Goal: Complete application form

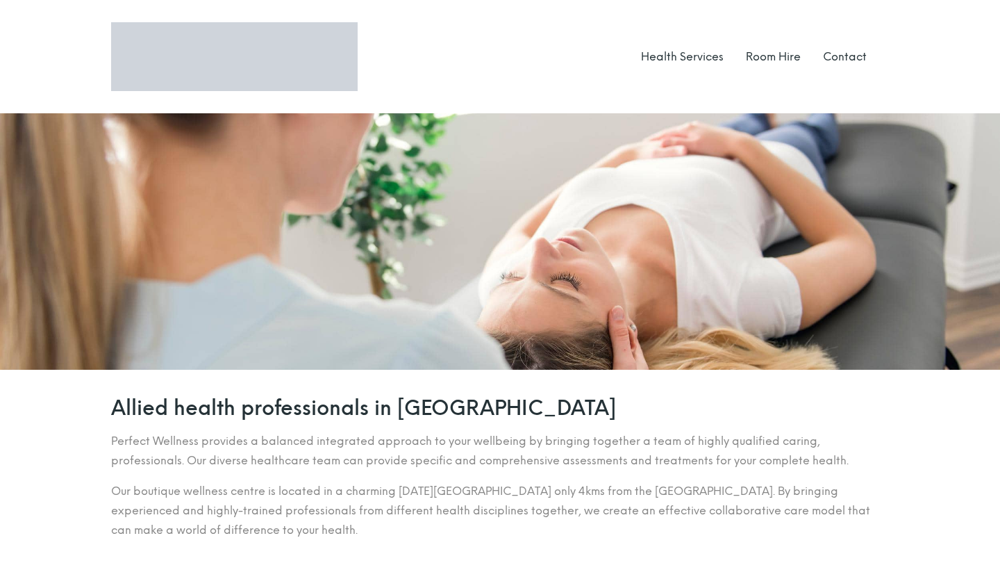
click at [357, 166] on div at bounding box center [500, 241] width 1000 height 256
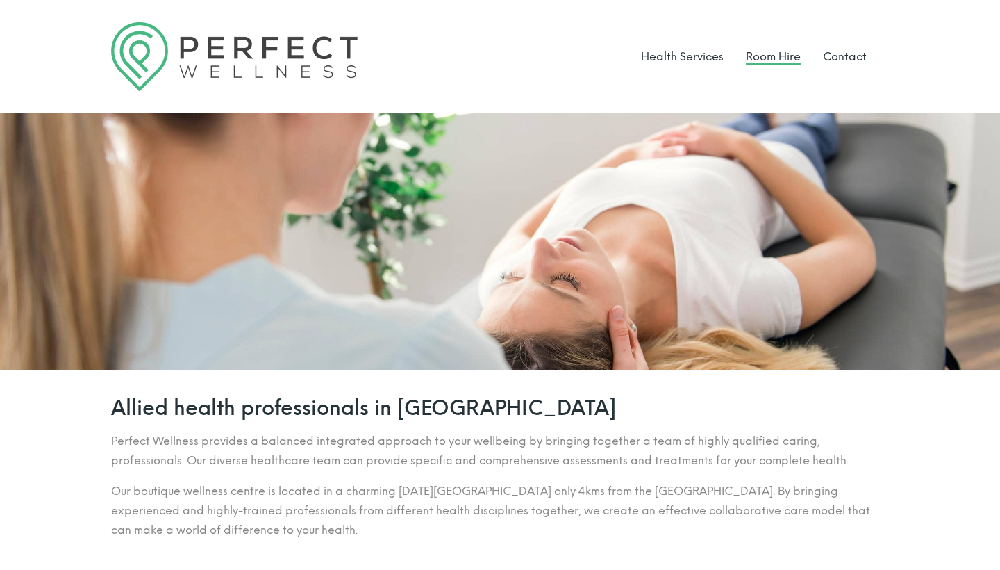
click at [780, 58] on link "Room Hire" at bounding box center [773, 56] width 55 height 13
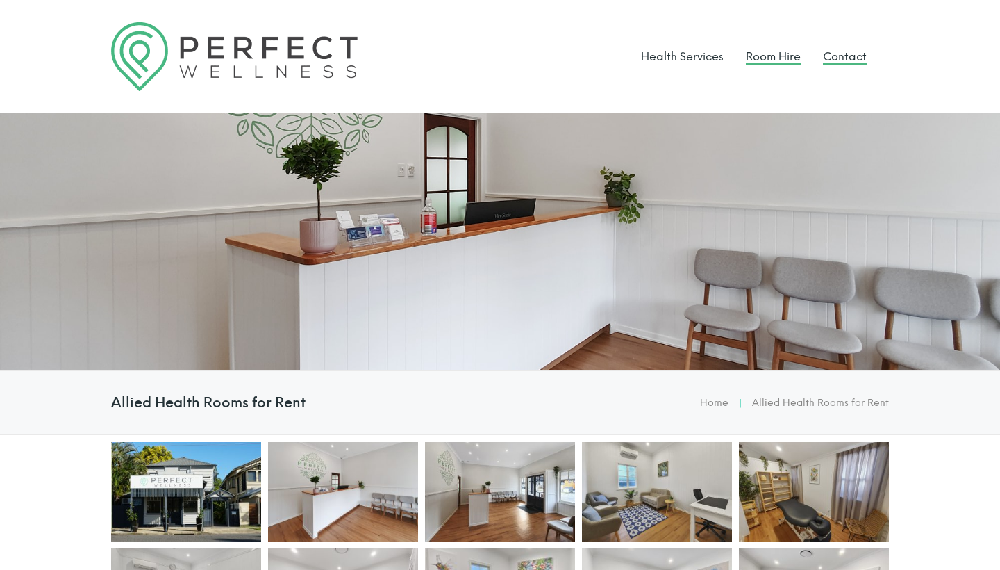
click at [848, 53] on link "Contact" at bounding box center [845, 56] width 44 height 13
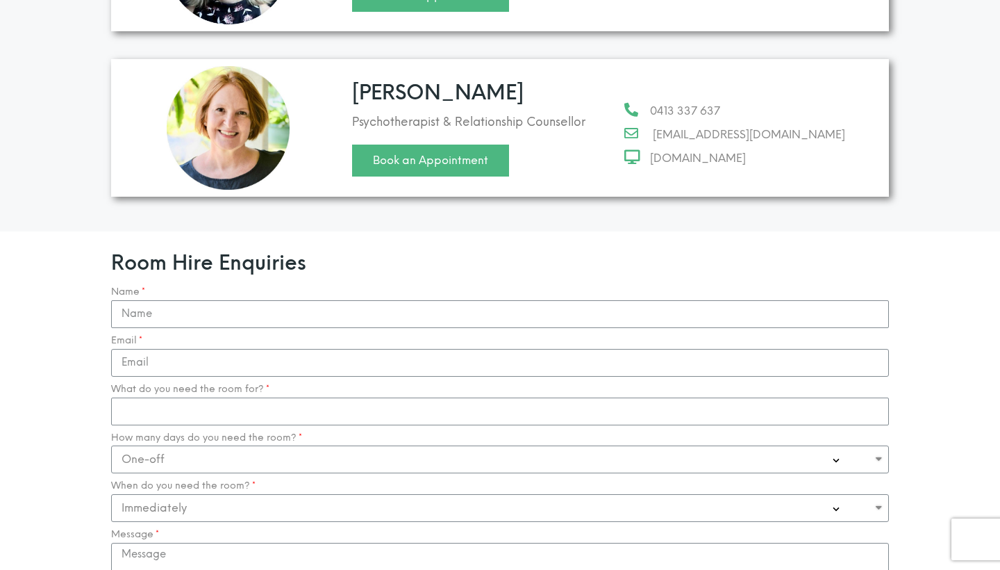
scroll to position [1189, 0]
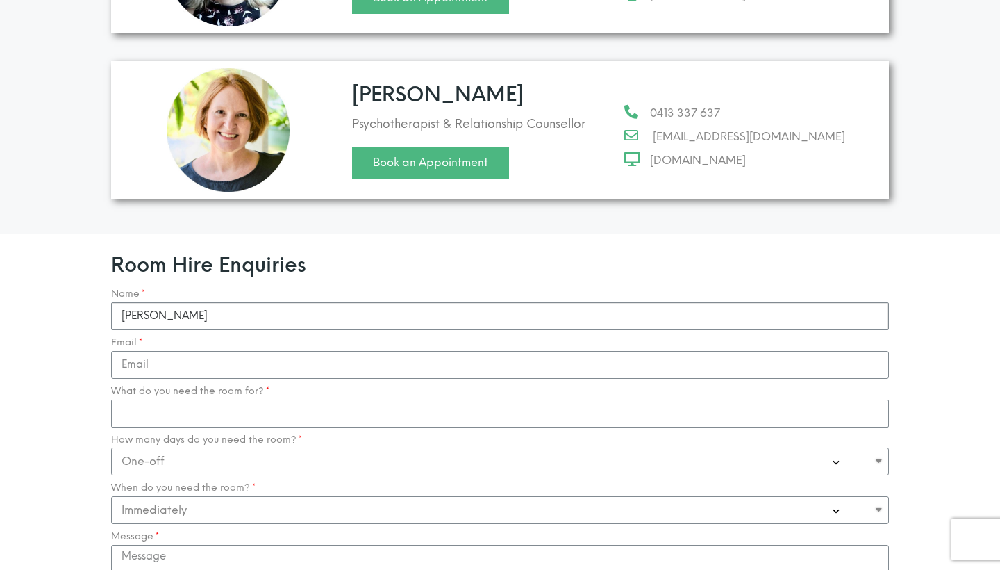
type input "[PERSON_NAME]"
click at [456, 337] on div "Email" at bounding box center [500, 358] width 785 height 42
type input "[EMAIL_ADDRESS][DOMAIN_NAME]"
click at [553, 399] on input "What do you need the room for?" at bounding box center [500, 413] width 778 height 28
type input "Counselling"
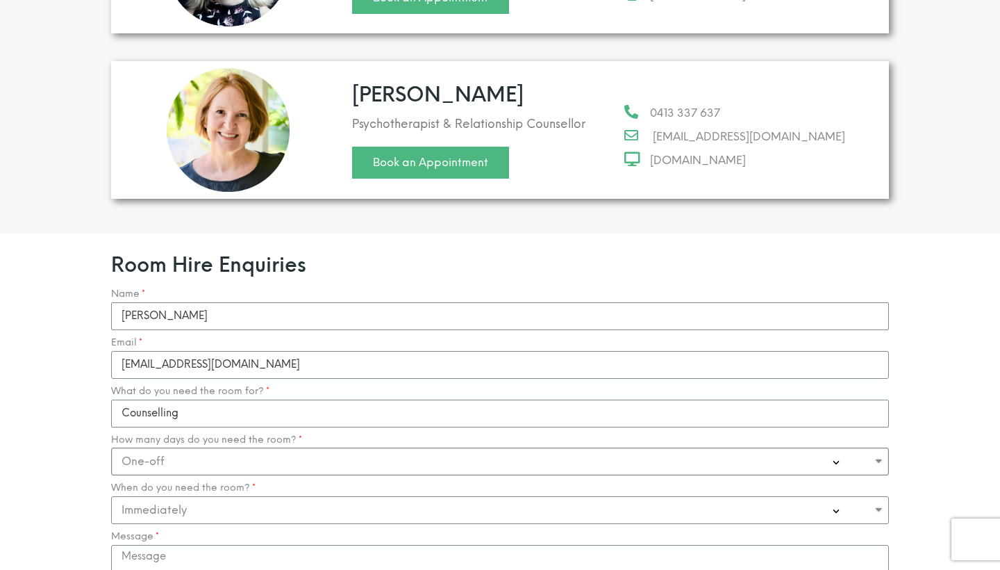
select select "Casual on going"
select select "1-3 Months"
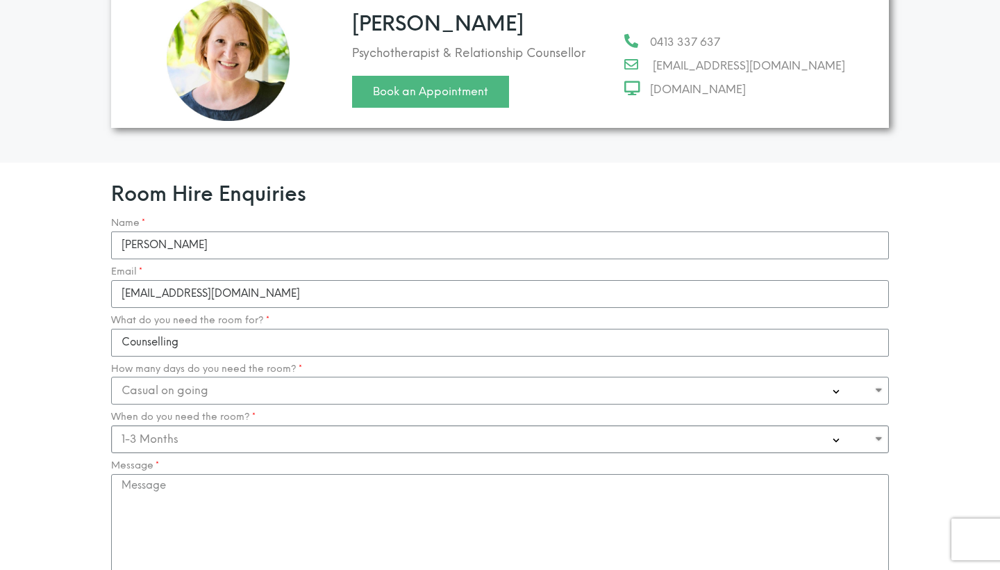
scroll to position [1262, 0]
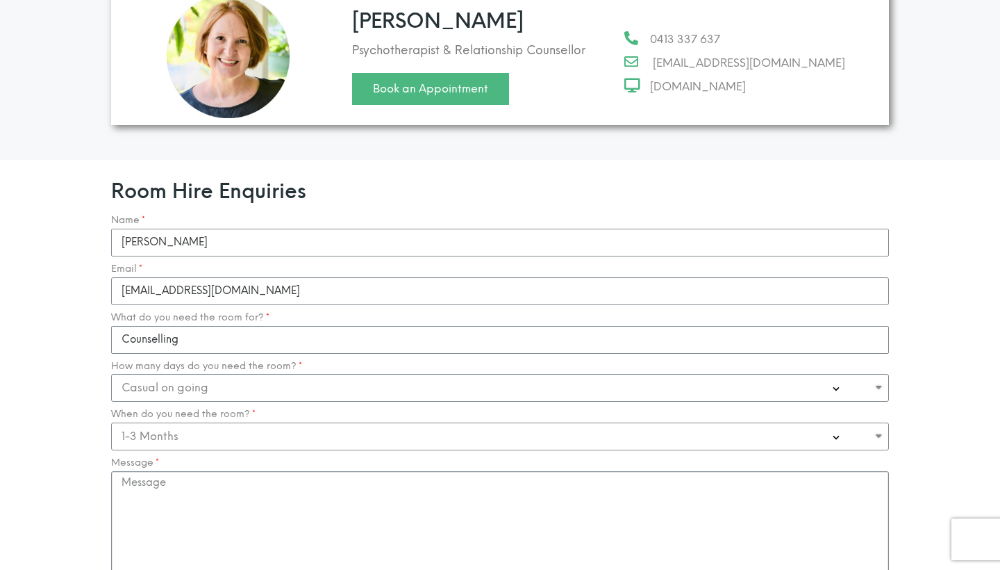
click at [394, 517] on textarea "Message" at bounding box center [500, 540] width 778 height 139
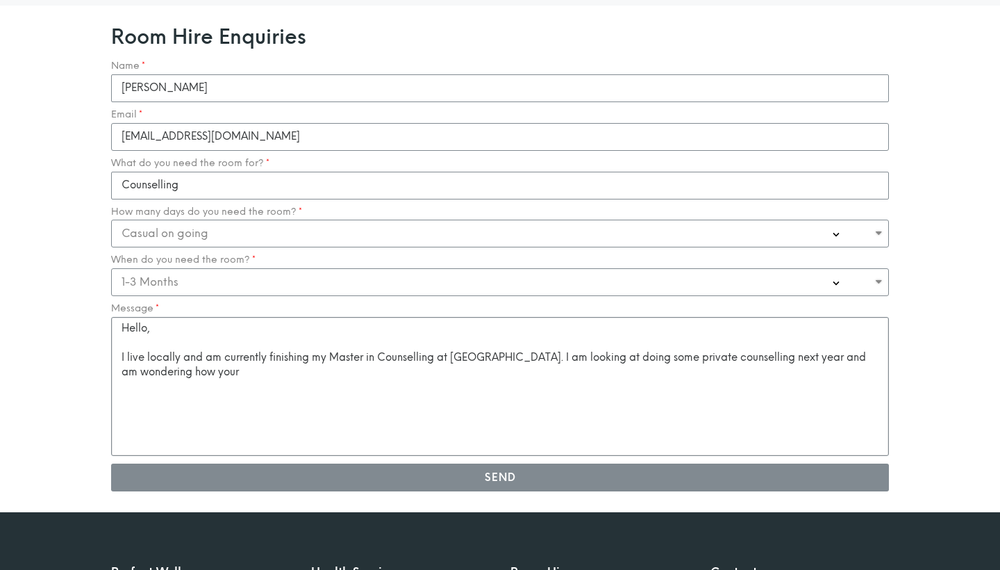
scroll to position [1479, 0]
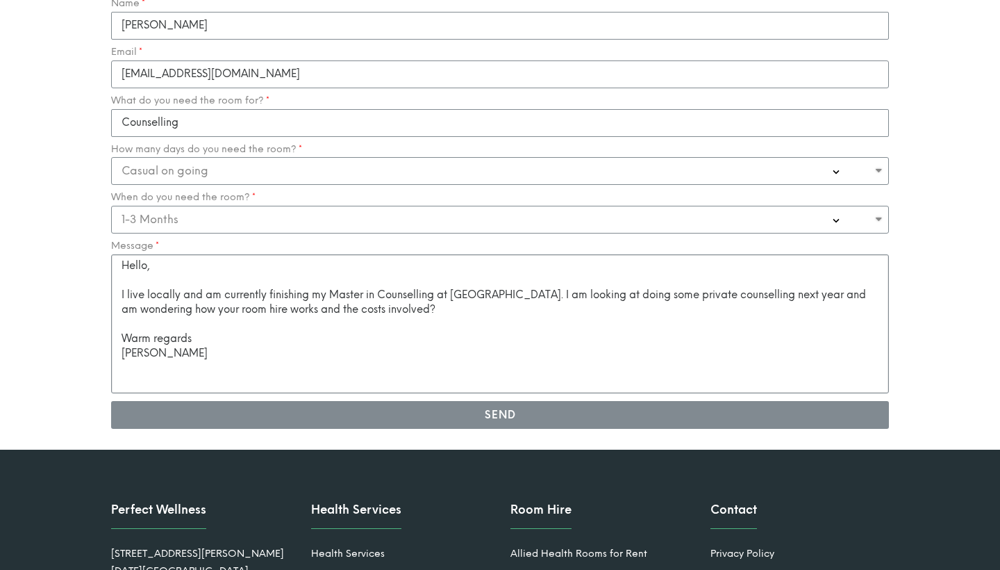
click at [398, 280] on textarea "Hello, I live locally and am currently finishing my Master in Counselling at [G…" at bounding box center [500, 323] width 778 height 139
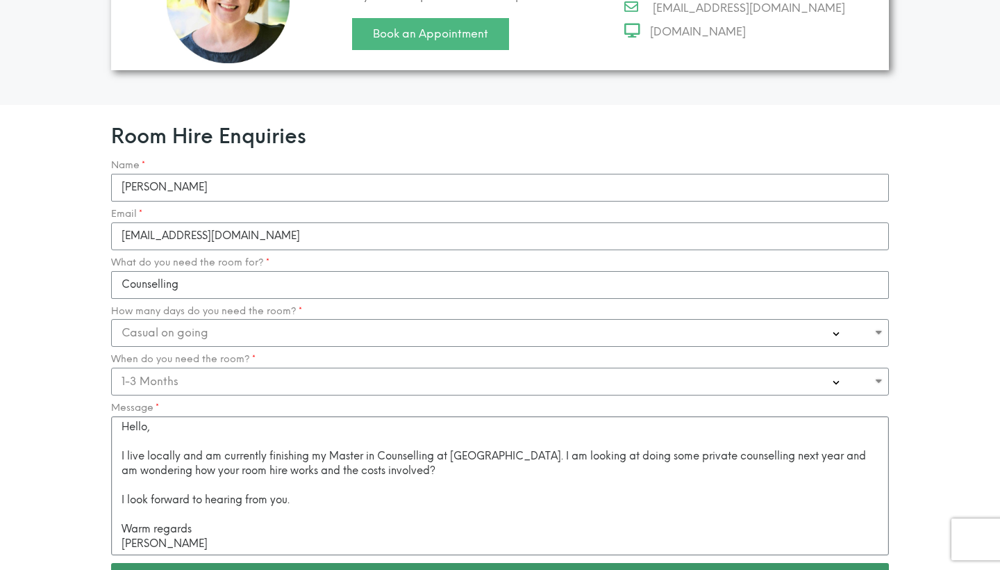
scroll to position [1, 0]
type textarea "Hello, I live locally and am currently finishing my Master in Counselling at [G…"
click at [445, 563] on button "Send" at bounding box center [500, 577] width 778 height 28
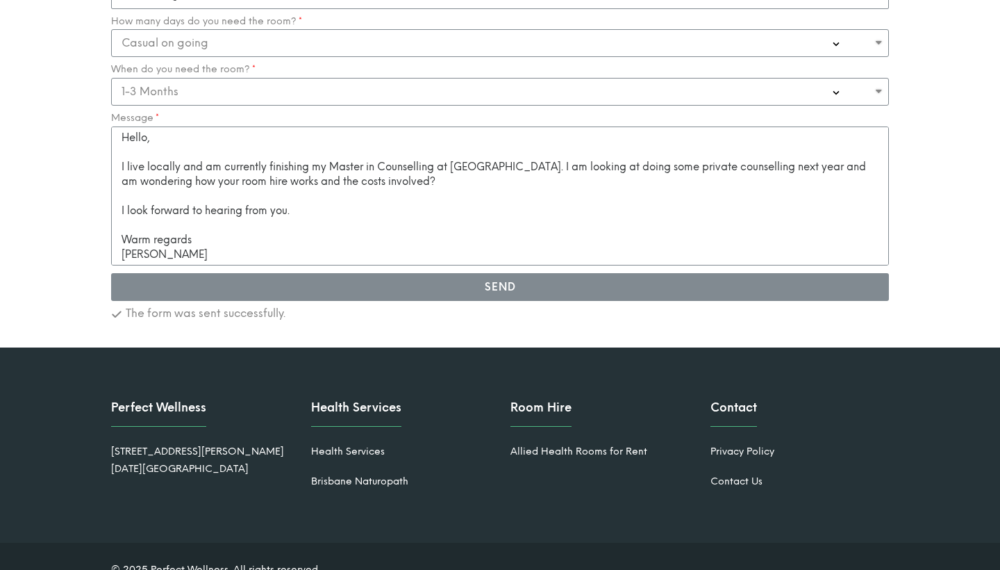
scroll to position [1606, 0]
